Goal: Entertainment & Leisure: Browse casually

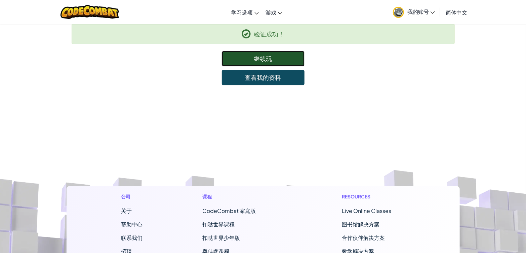
click at [284, 57] on link "继续玩" at bounding box center [263, 58] width 83 height 15
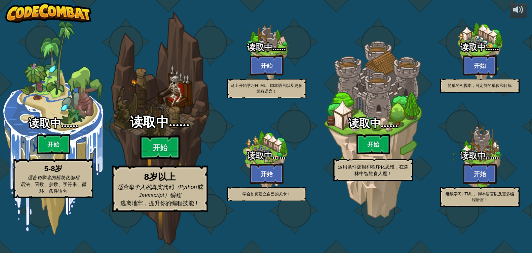
select select "zh-[PERSON_NAME]"
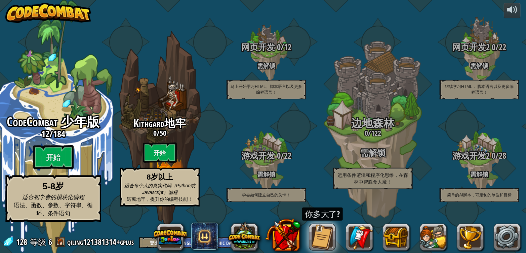
click at [83, 111] on div "CodeCombat 少年版 12 / 184 开始 5-8岁 适合初学者的模块化编程 语法、函数、参数、字符串、循环、条件语句" at bounding box center [53, 128] width 128 height 256
select select "zh-[PERSON_NAME]"
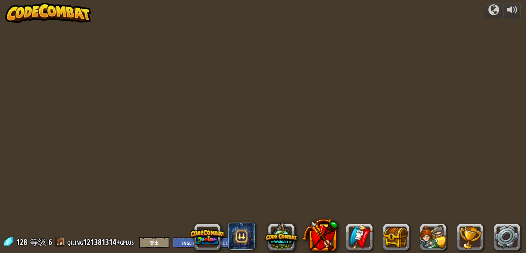
select select "zh-[PERSON_NAME]"
